Goal: Complete application form

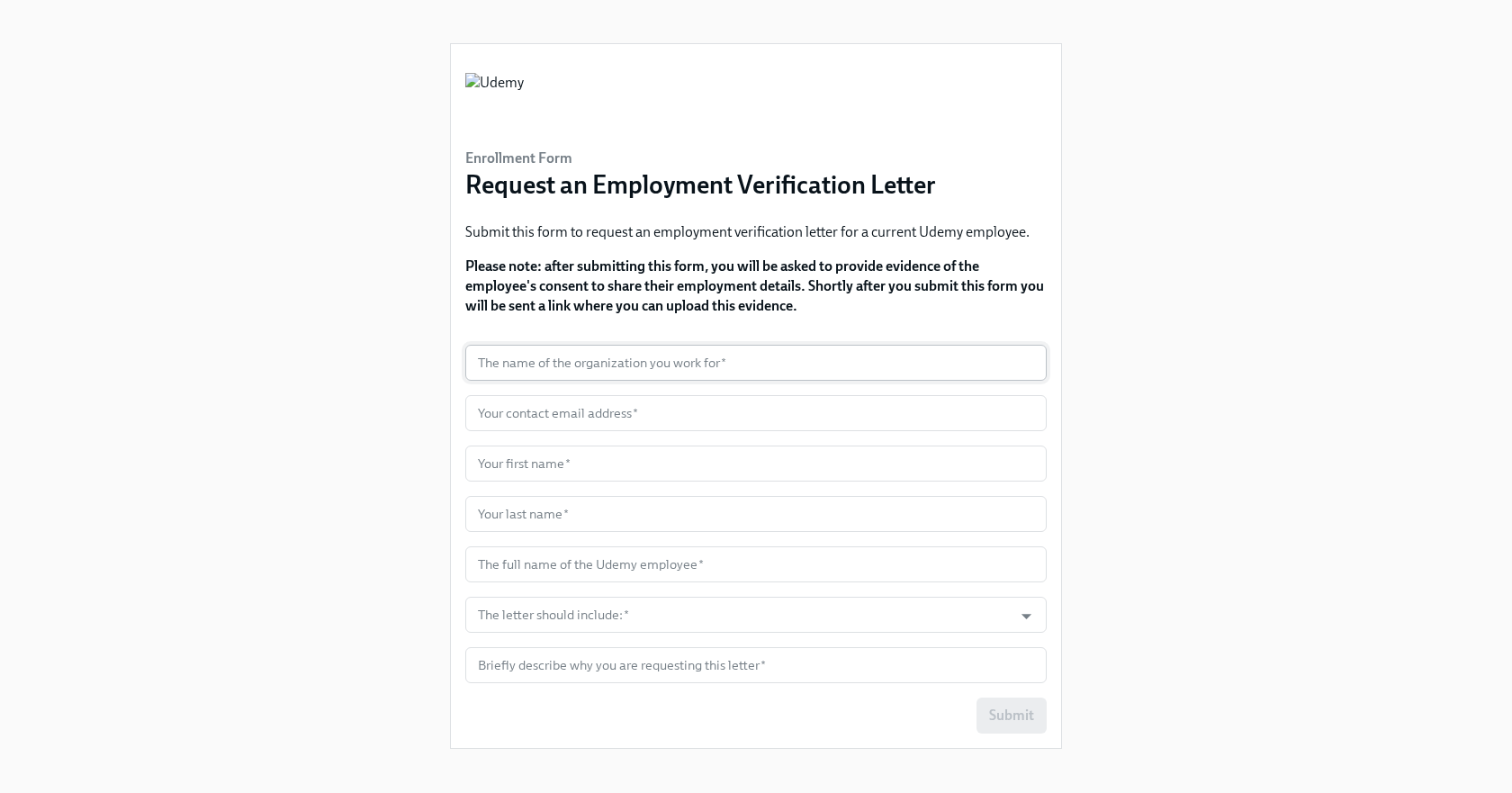
click at [739, 372] on input "text" at bounding box center [756, 363] width 581 height 36
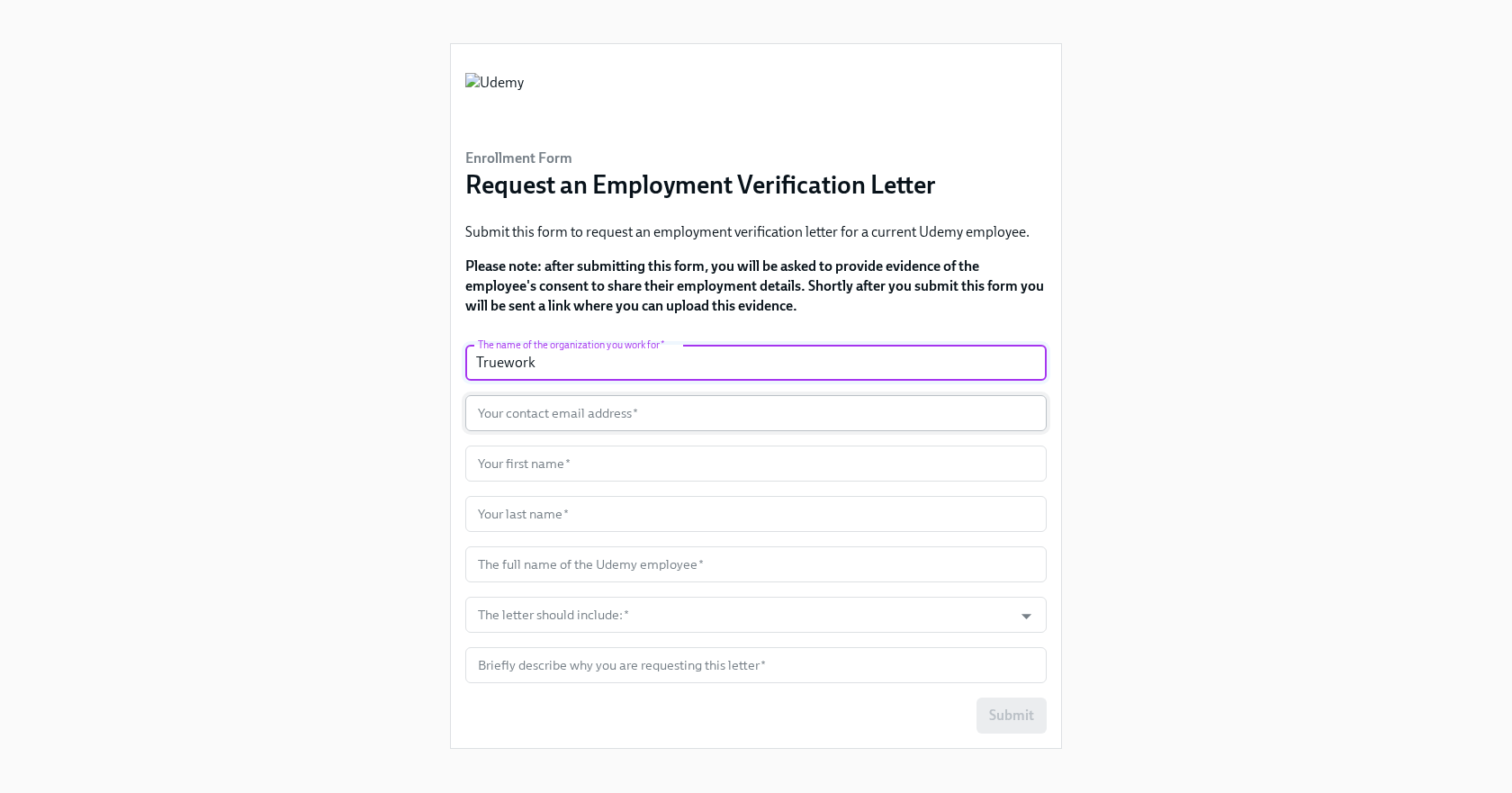
type input "Truework"
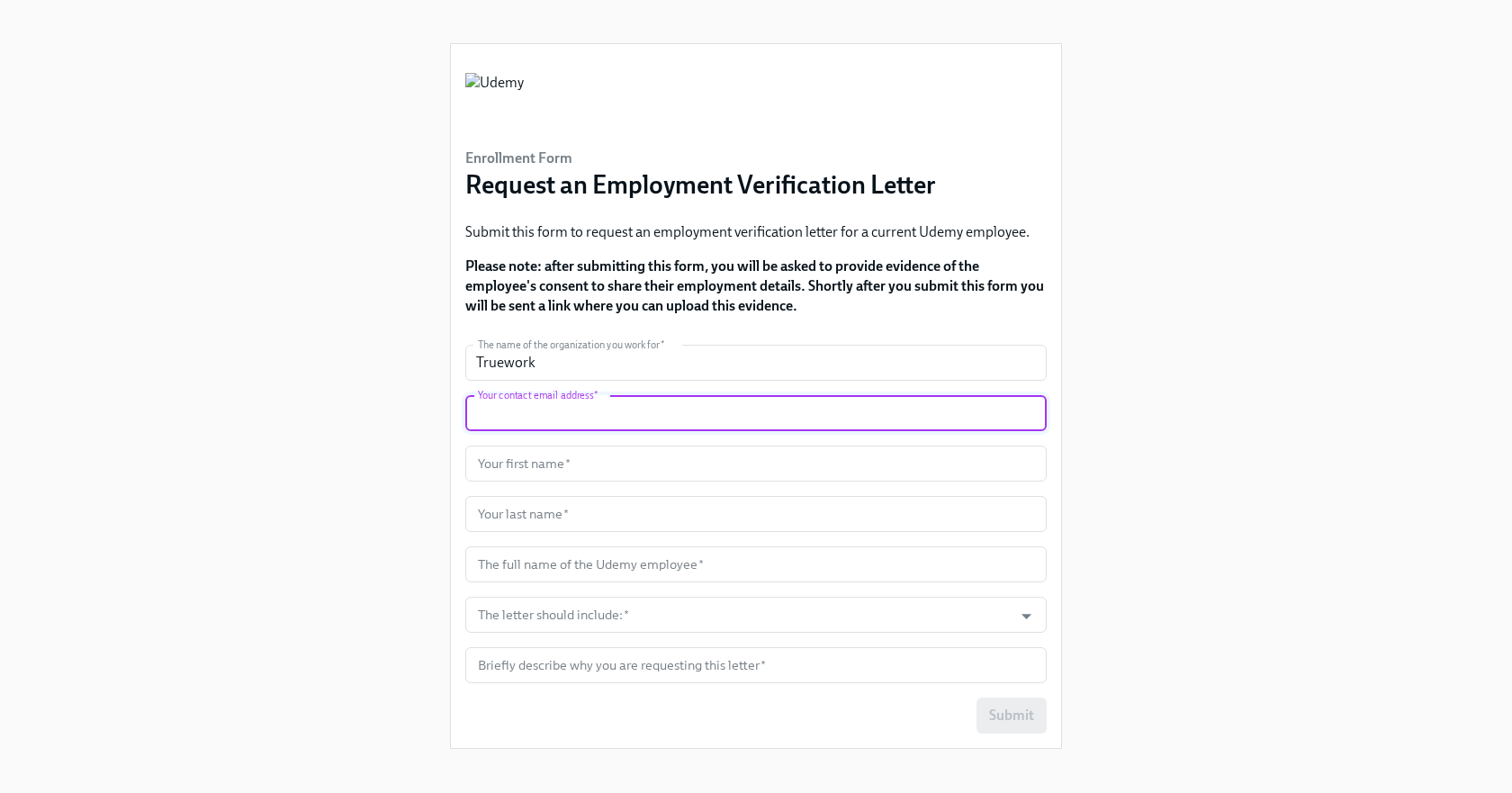
click at [643, 419] on input "text" at bounding box center [756, 414] width 581 height 36
click at [270, 300] on div "Enrollment Form Request an Employment Verification Letter Submit this form to r…" at bounding box center [756, 381] width 1426 height 763
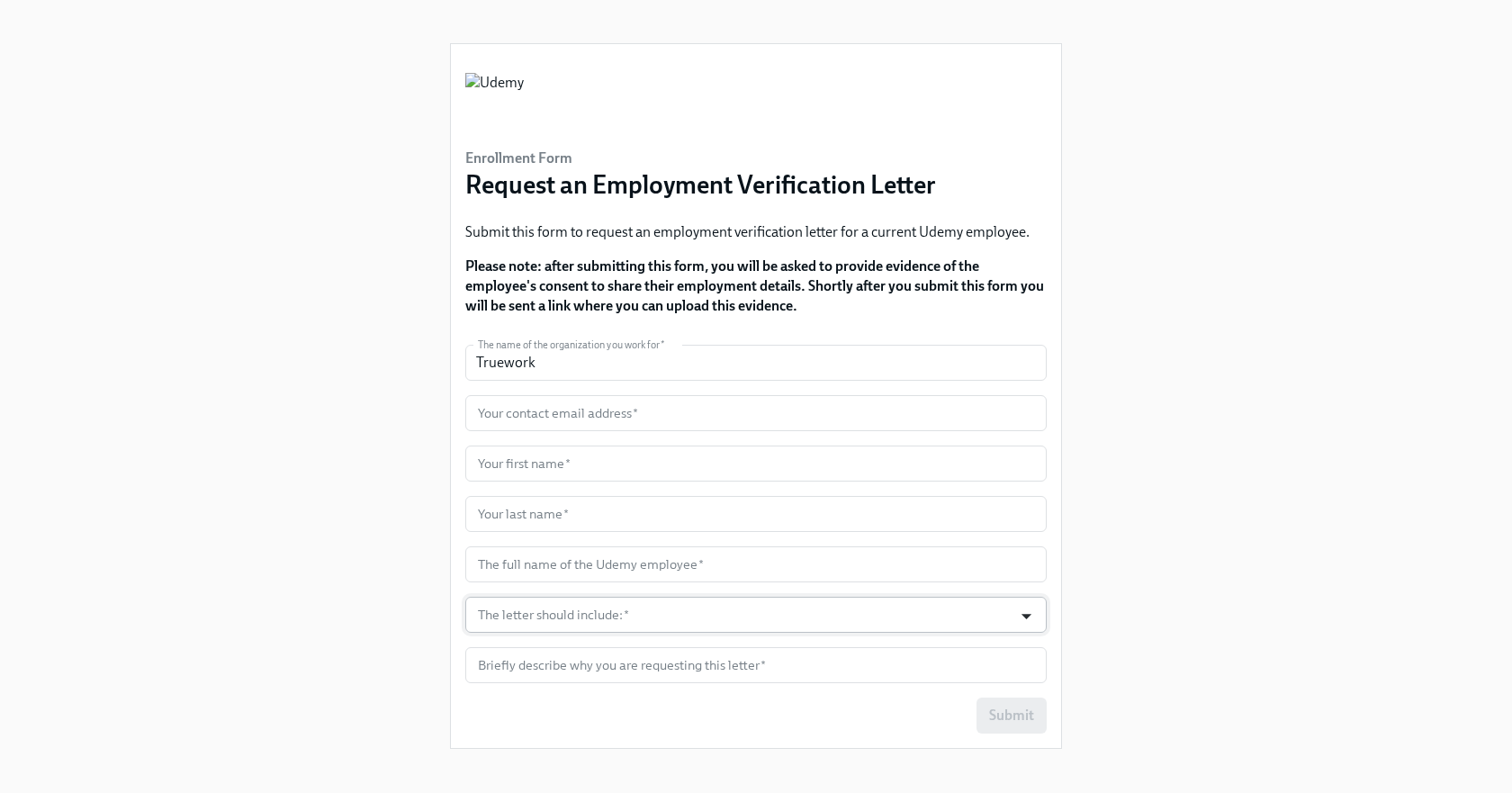
click at [1028, 620] on icon "Open" at bounding box center [1026, 616] width 24 height 24
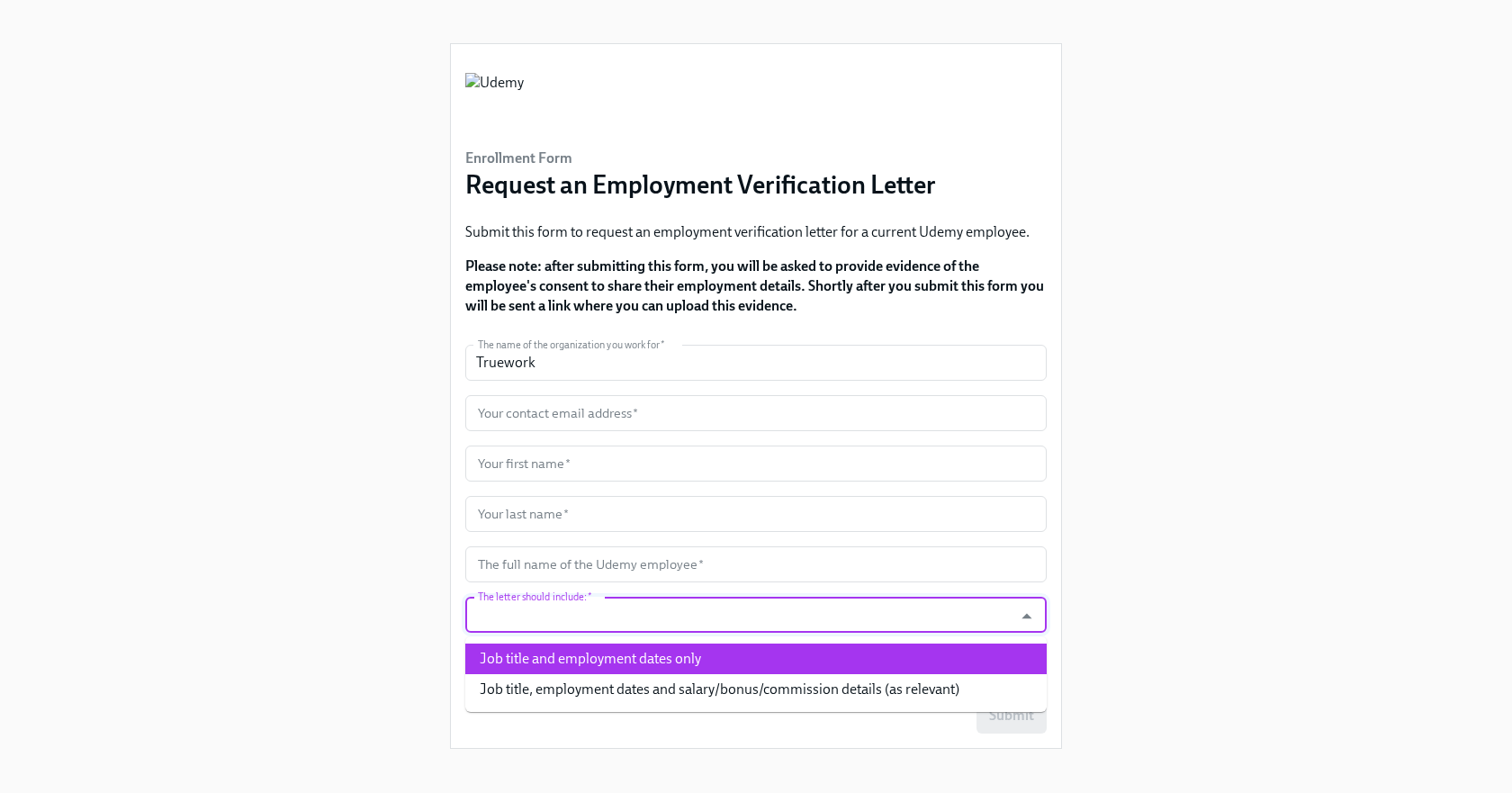
click at [696, 663] on li "Job title and employment dates only" at bounding box center [756, 659] width 581 height 31
type input "Job title and employment dates only"
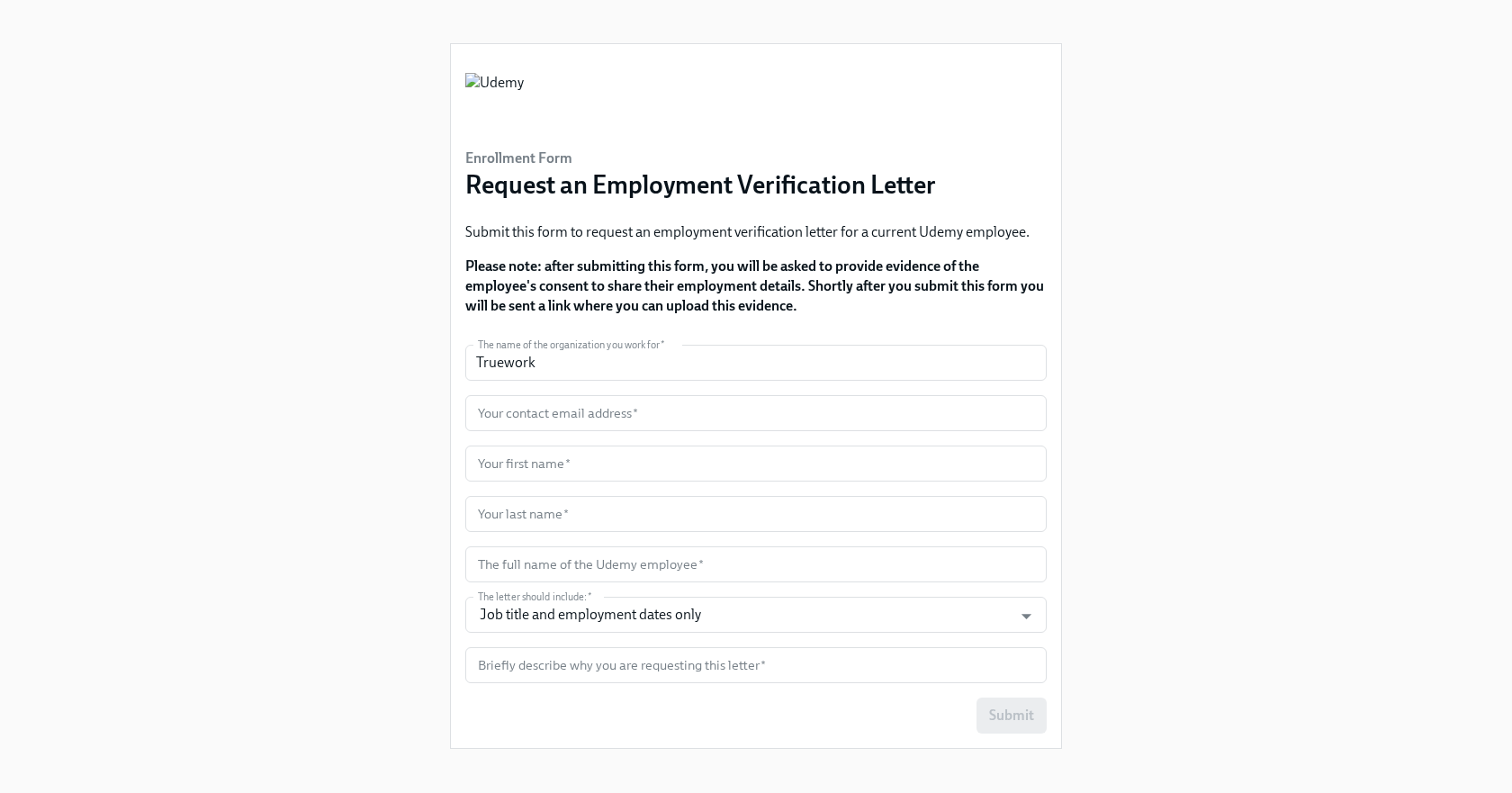
click at [1145, 576] on div "Enrollment Form Request an Employment Verification Letter Submit this form to r…" at bounding box center [756, 381] width 1426 height 763
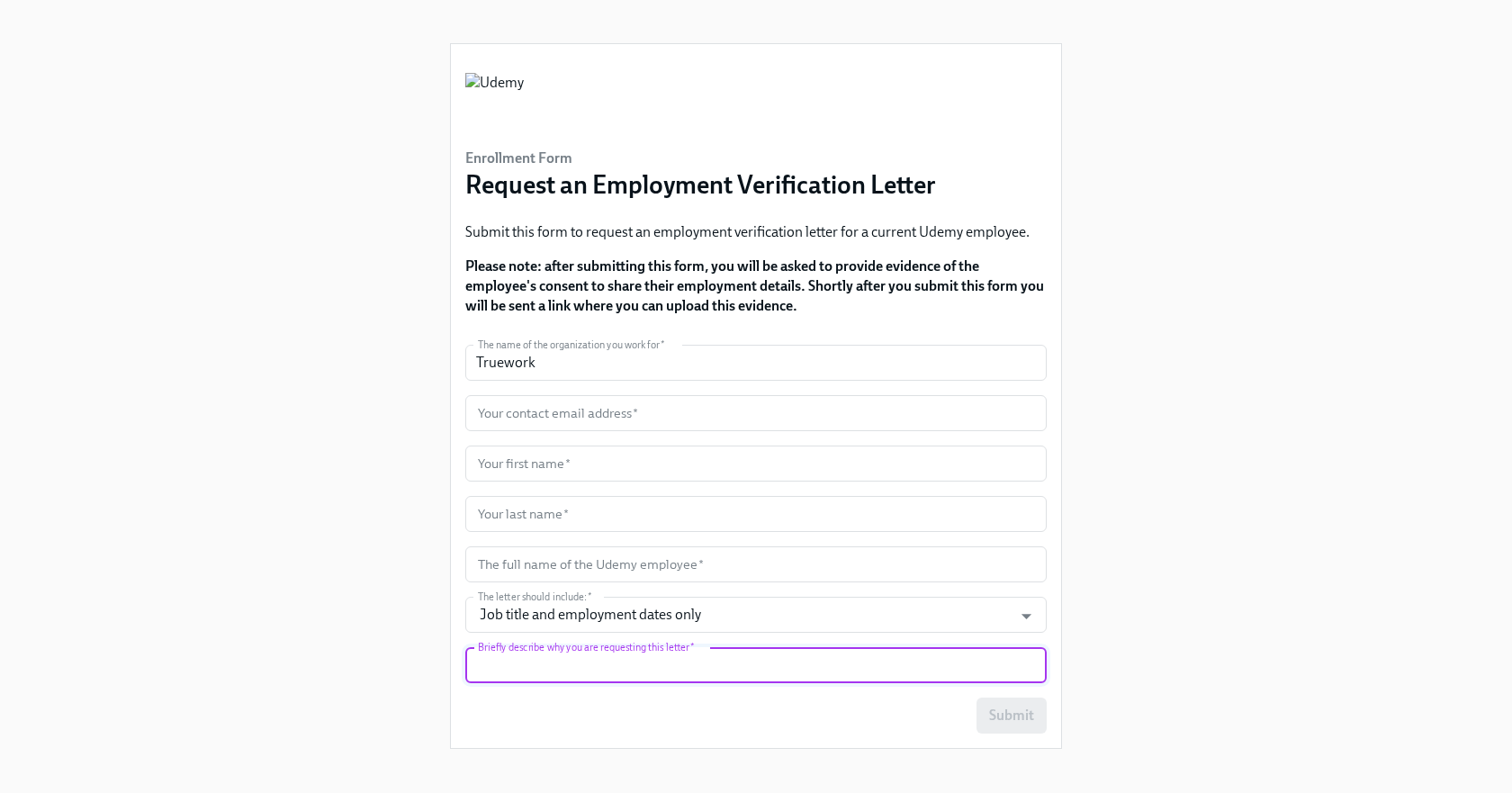
click at [764, 669] on input "text" at bounding box center [756, 666] width 581 height 36
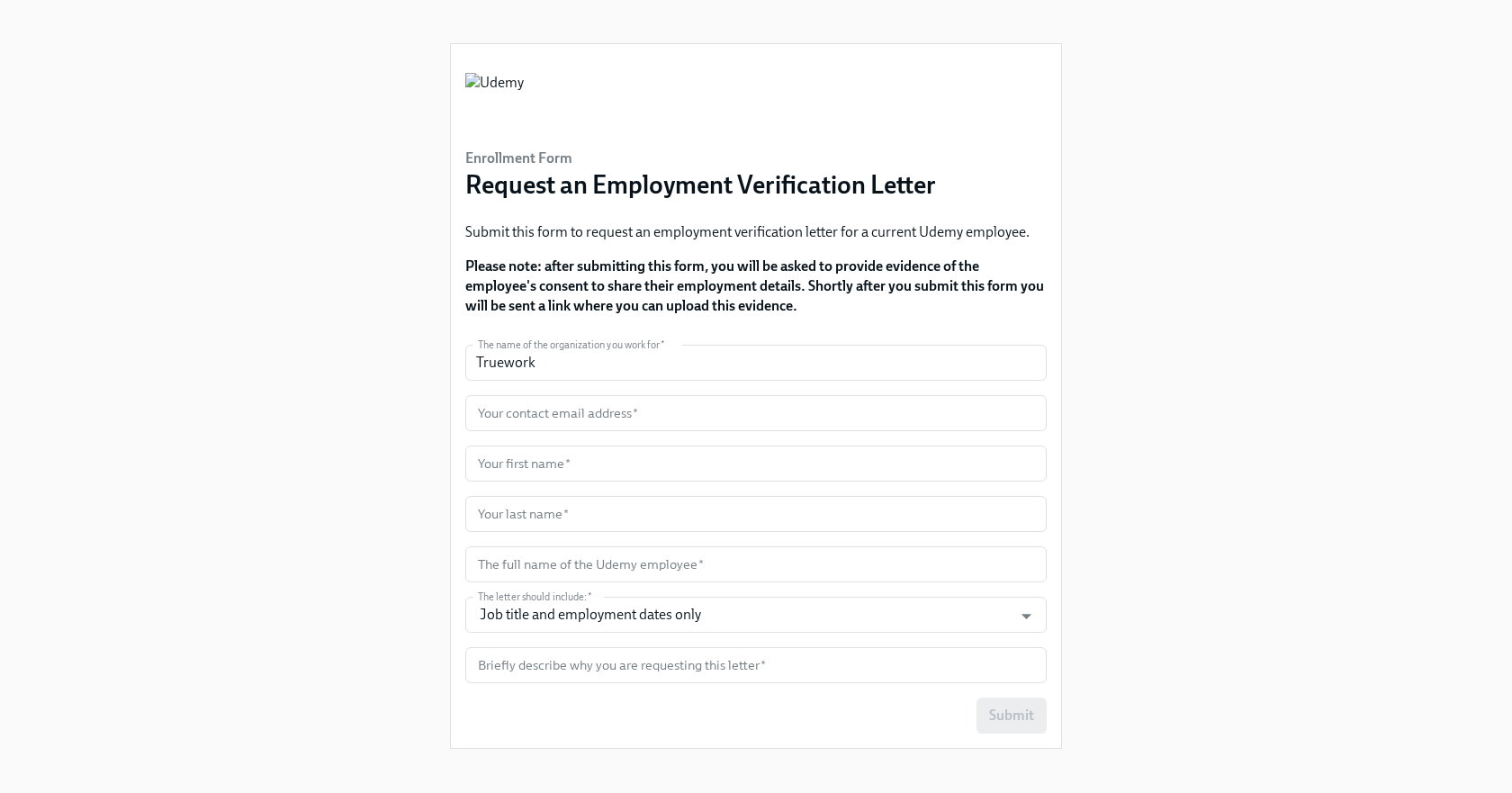
click at [1139, 517] on div "Enrollment Form Request an Employment Verification Letter Submit this form to r…" at bounding box center [756, 381] width 1426 height 763
click at [561, 673] on input "text" at bounding box center [756, 666] width 581 height 36
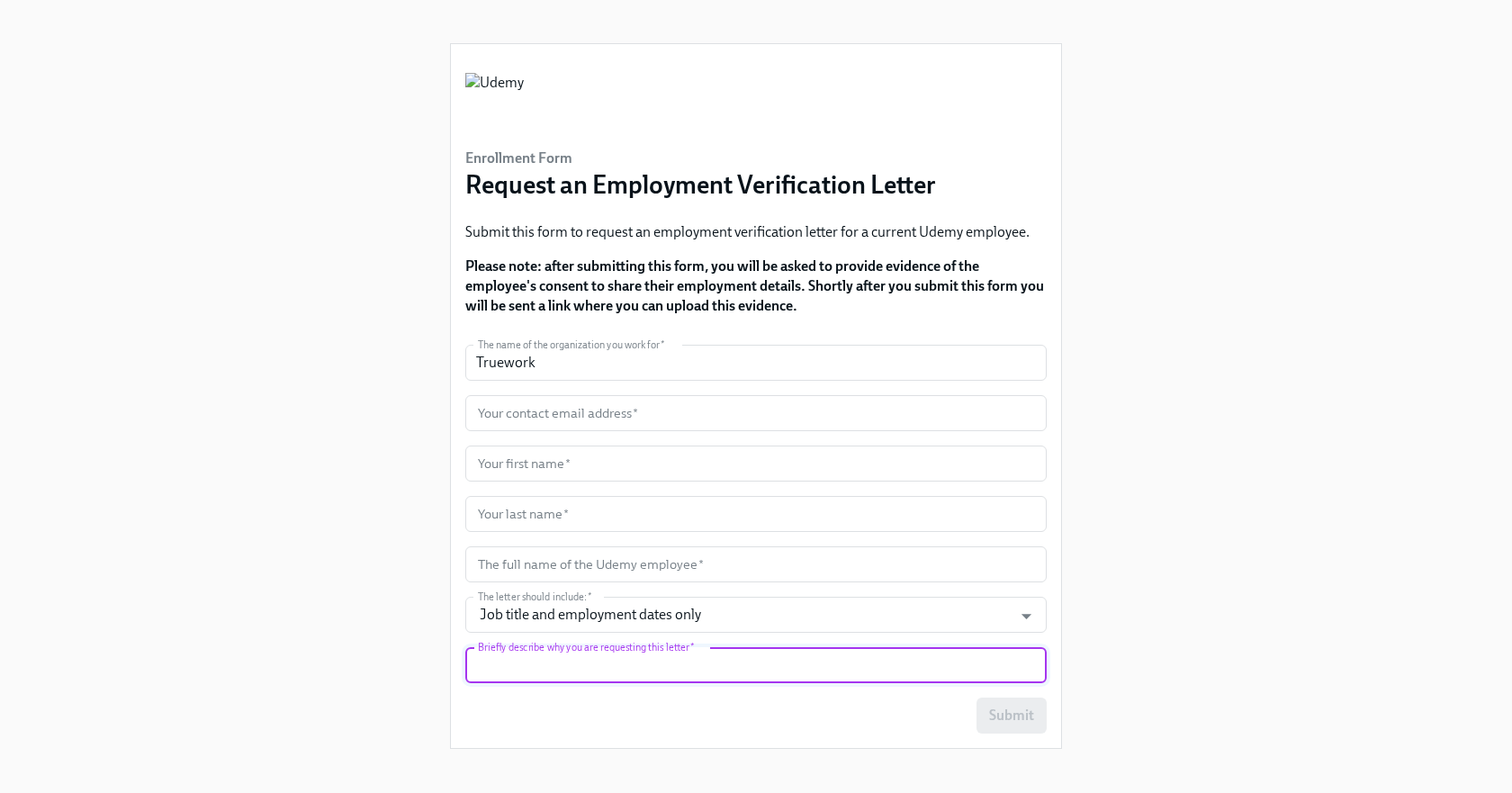
paste input "[PERSON_NAME]"
type input "[PERSON_NAME]"
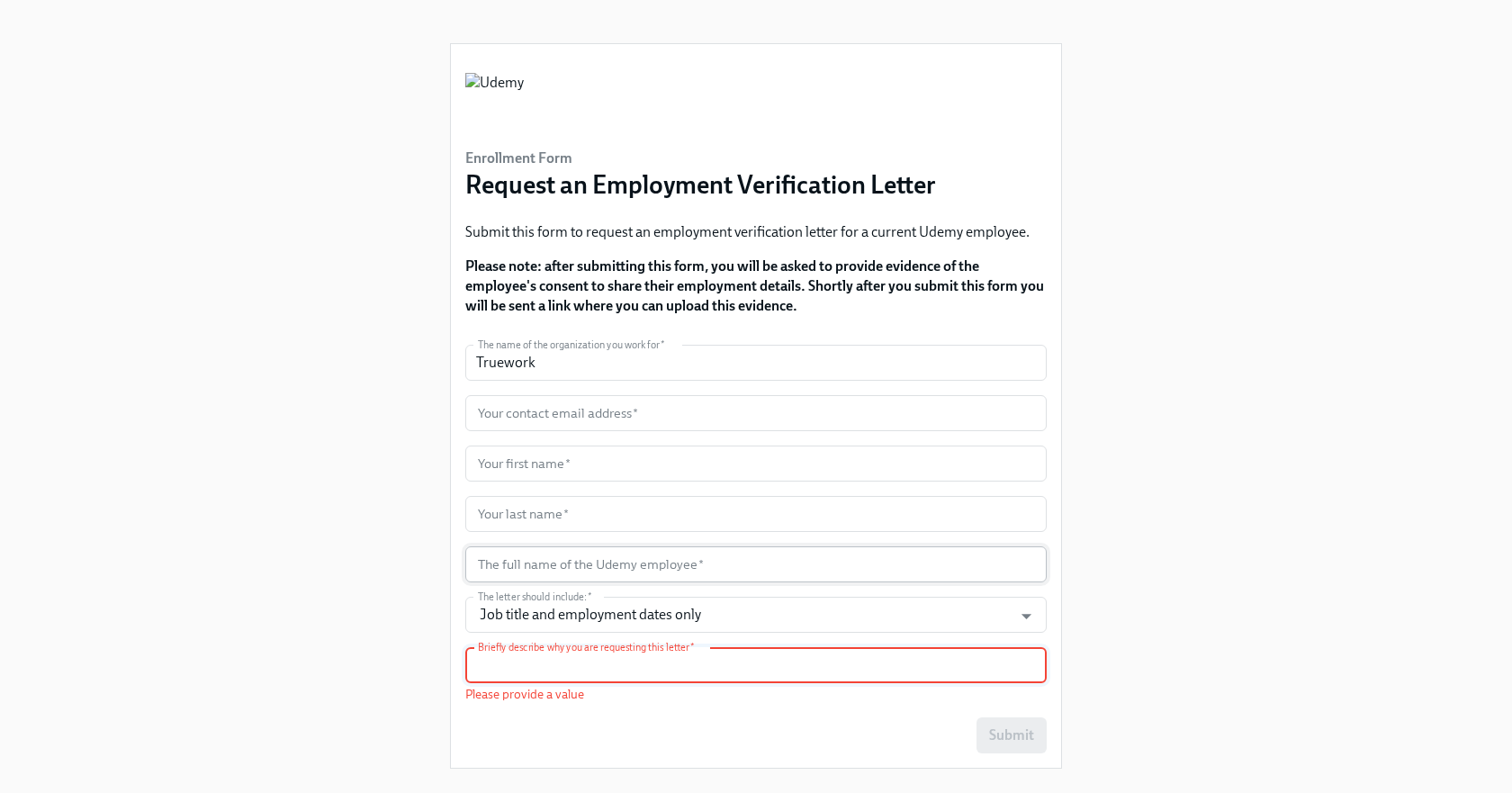
click at [508, 563] on input "text" at bounding box center [756, 564] width 581 height 36
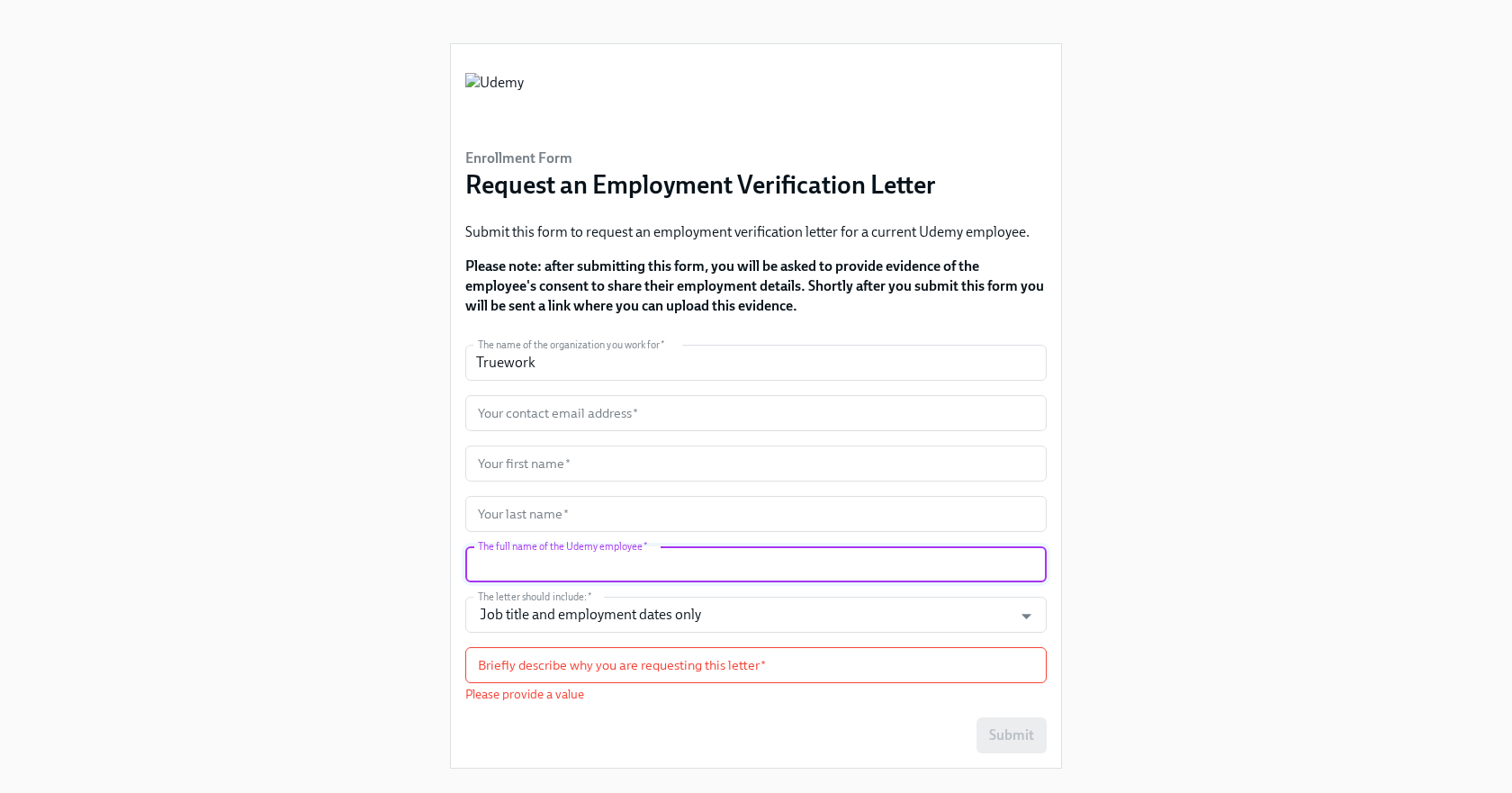
paste input "[PERSON_NAME]"
type input "[PERSON_NAME]"
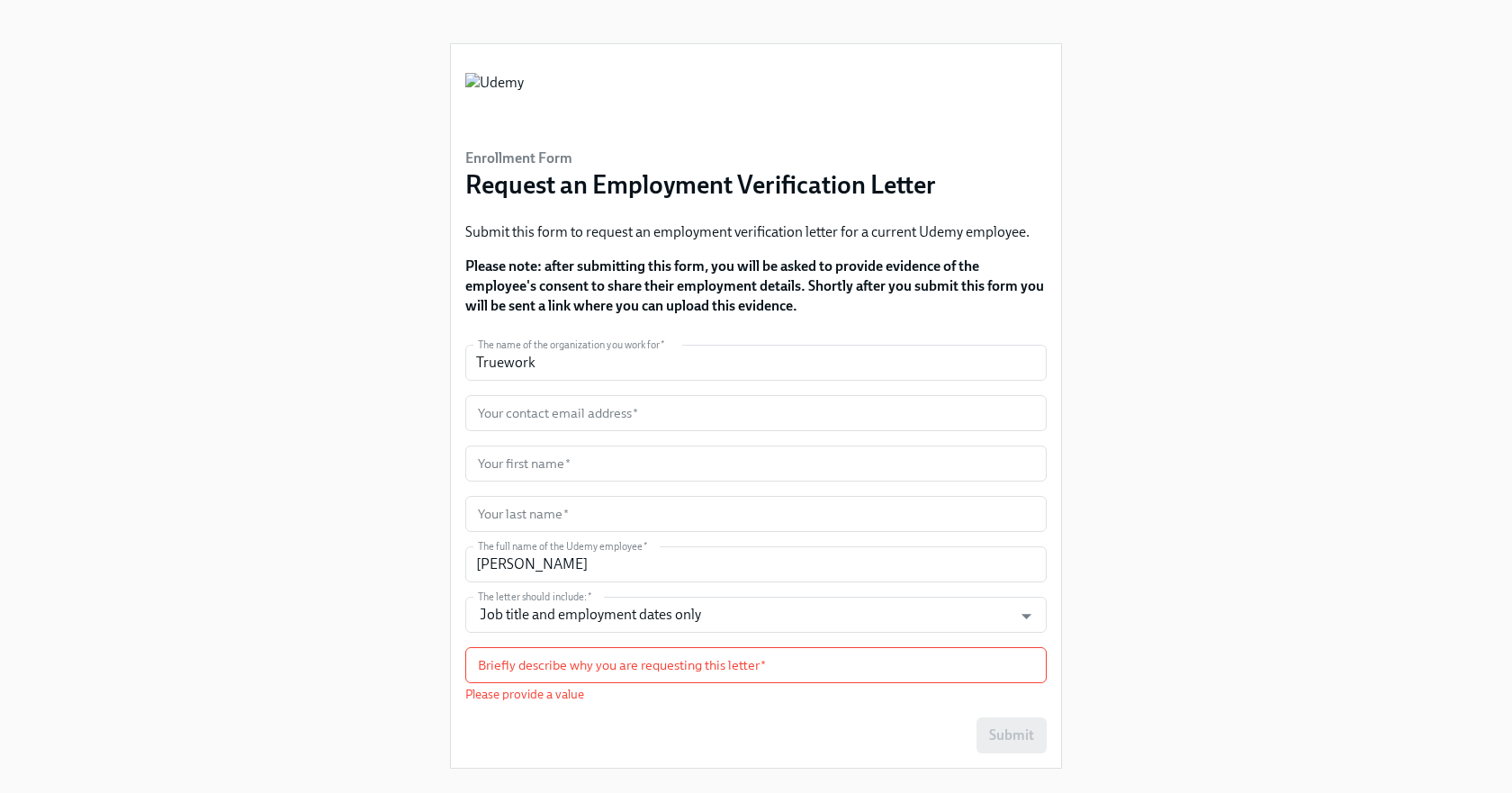
click at [324, 499] on div "Enrollment Form Request an Employment Verification Letter Submit this form to r…" at bounding box center [756, 392] width 1426 height 783
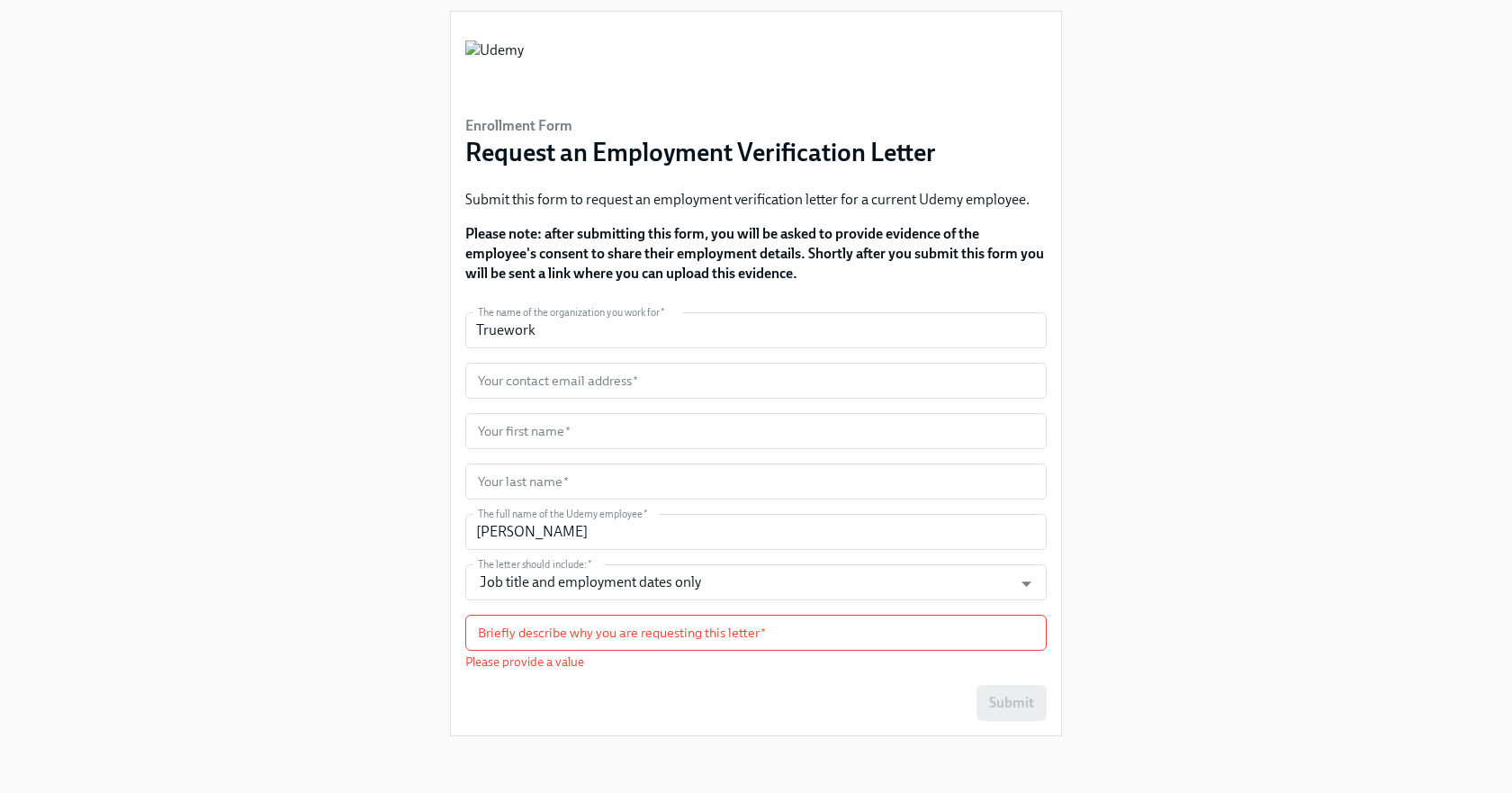
scroll to position [34, 0]
